Goal: Task Accomplishment & Management: Manage account settings

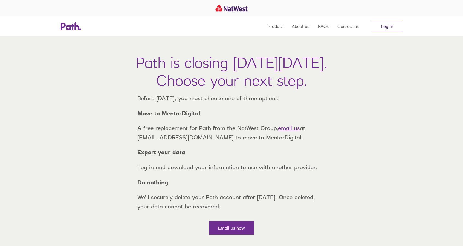
click at [390, 23] on link "Log in" at bounding box center [387, 26] width 30 height 11
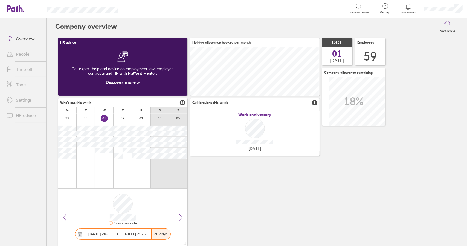
scroll to position [49, 129]
click at [23, 68] on link "Time off" at bounding box center [24, 69] width 44 height 11
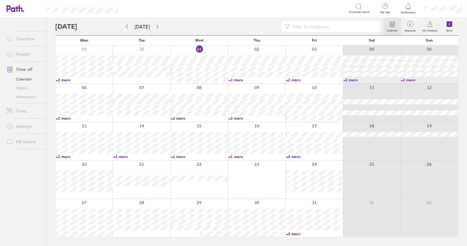
click at [236, 80] on link "+2 more" at bounding box center [256, 79] width 57 height 5
click at [238, 80] on link "+2 more" at bounding box center [256, 79] width 57 height 5
click at [237, 79] on link "+2 more" at bounding box center [256, 79] width 57 height 5
click at [267, 50] on div at bounding box center [256, 64] width 57 height 38
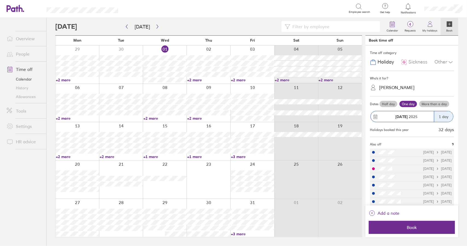
click at [422, 62] on span "Sickness" at bounding box center [417, 62] width 19 height 6
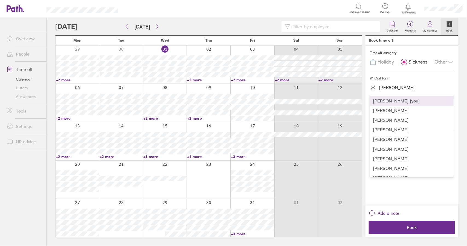
click at [388, 90] on div "[PERSON_NAME]" at bounding box center [396, 87] width 35 height 5
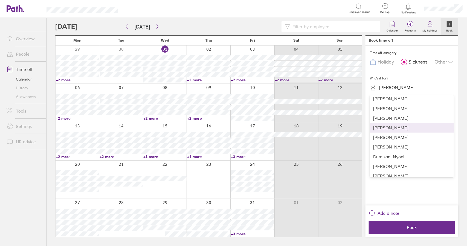
click at [395, 127] on div "[PERSON_NAME]" at bounding box center [412, 128] width 84 height 10
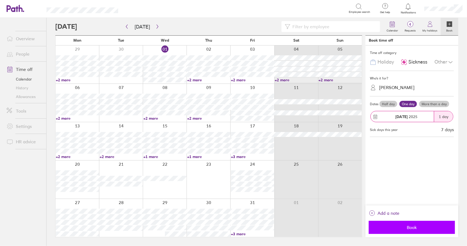
click at [416, 229] on span "Book" at bounding box center [412, 227] width 79 height 5
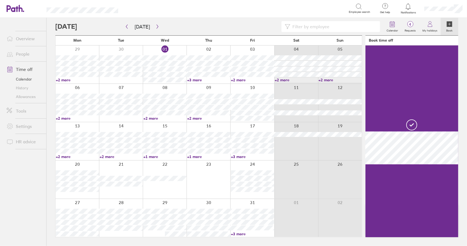
click at [197, 80] on link "+3 more" at bounding box center [208, 79] width 43 height 5
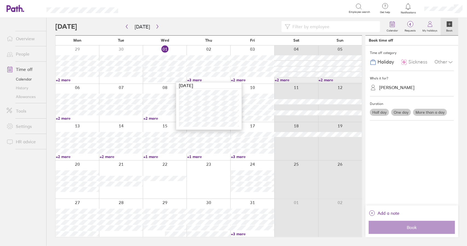
click at [196, 80] on link "+3 more" at bounding box center [208, 79] width 43 height 5
click at [26, 69] on link "Time off" at bounding box center [24, 69] width 44 height 11
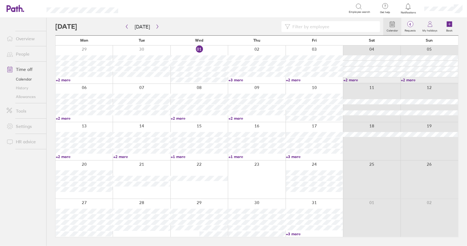
click at [24, 70] on link "Time off" at bounding box center [24, 69] width 44 height 11
click at [236, 81] on link "+3 more" at bounding box center [256, 79] width 57 height 5
click at [299, 78] on link "+2 more" at bounding box center [314, 79] width 57 height 5
click at [298, 79] on link "+2 more" at bounding box center [314, 79] width 57 height 5
